Goal: Task Accomplishment & Management: Manage account settings

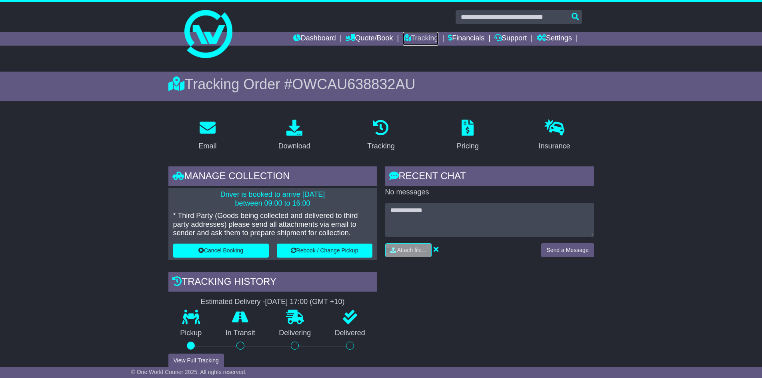
click at [412, 38] on link "Tracking" at bounding box center [420, 39] width 35 height 14
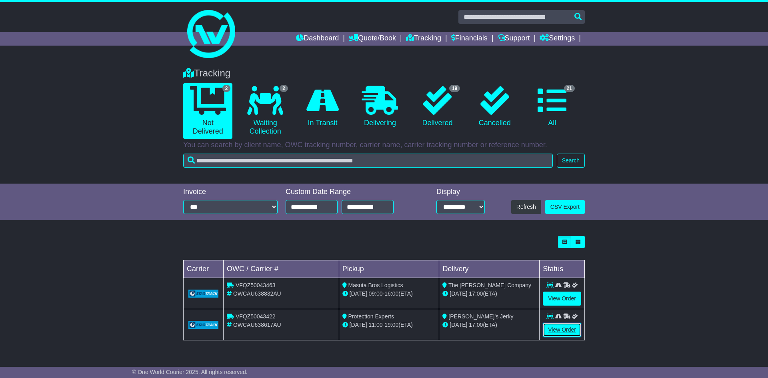
click at [557, 327] on link "View Order" at bounding box center [562, 330] width 38 height 14
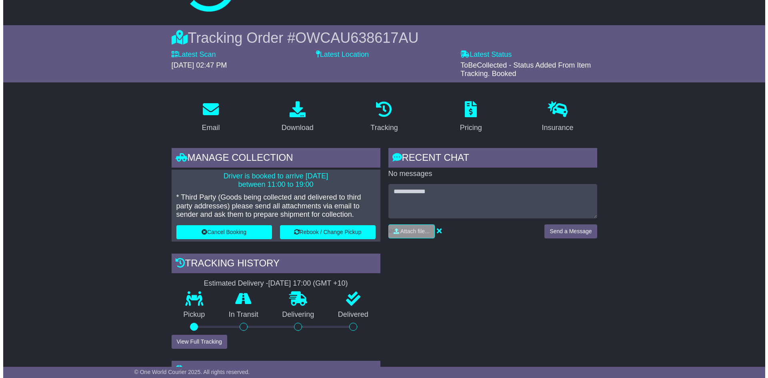
scroll to position [120, 0]
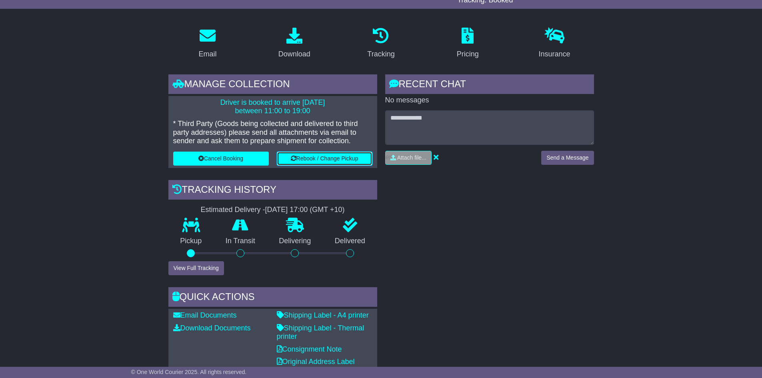
click at [339, 157] on button "Rebook / Change Pickup" at bounding box center [325, 159] width 96 height 14
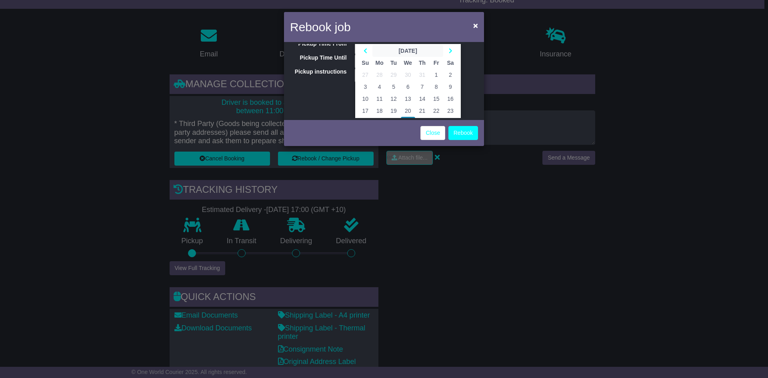
scroll to position [56, 0]
click at [420, 98] on td "28" at bounding box center [422, 96] width 14 height 12
type input "**********"
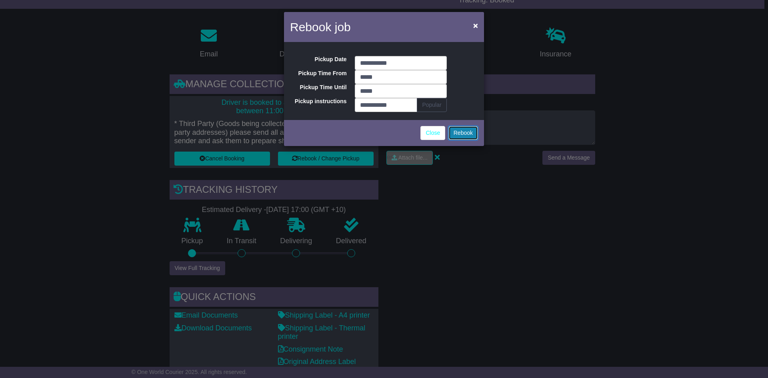
click at [460, 134] on button "Rebook" at bounding box center [463, 133] width 30 height 14
